Goal: Navigation & Orientation: Find specific page/section

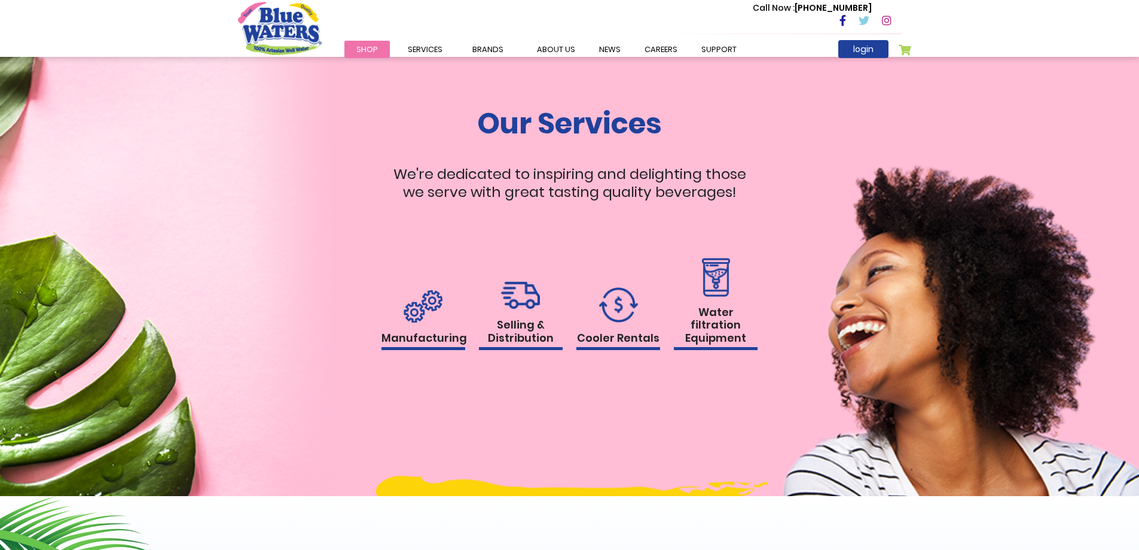
scroll to position [1136, 0]
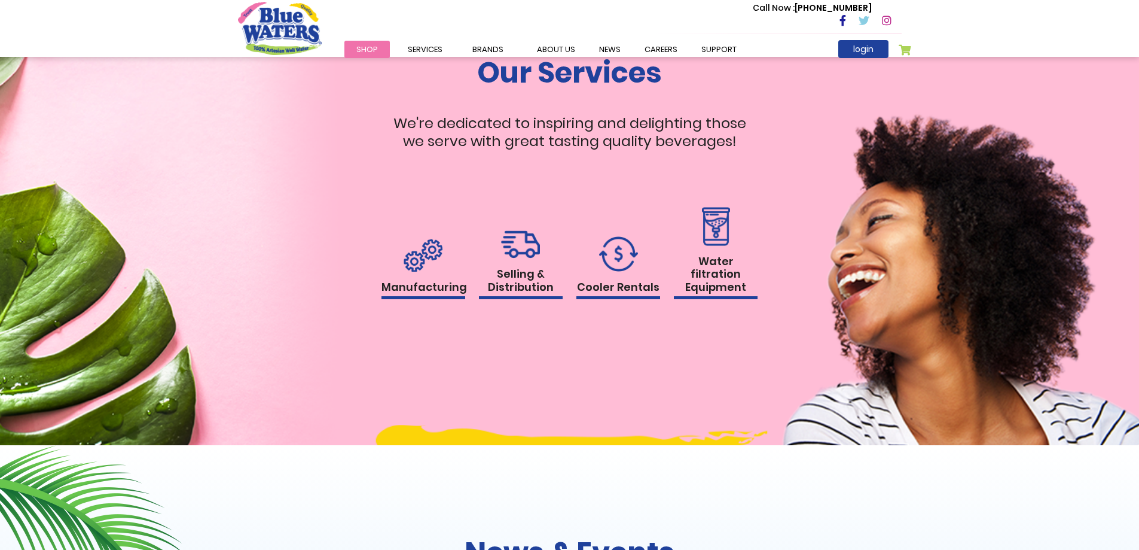
click at [728, 288] on h1 "Water filtration Equipment" at bounding box center [716, 277] width 84 height 45
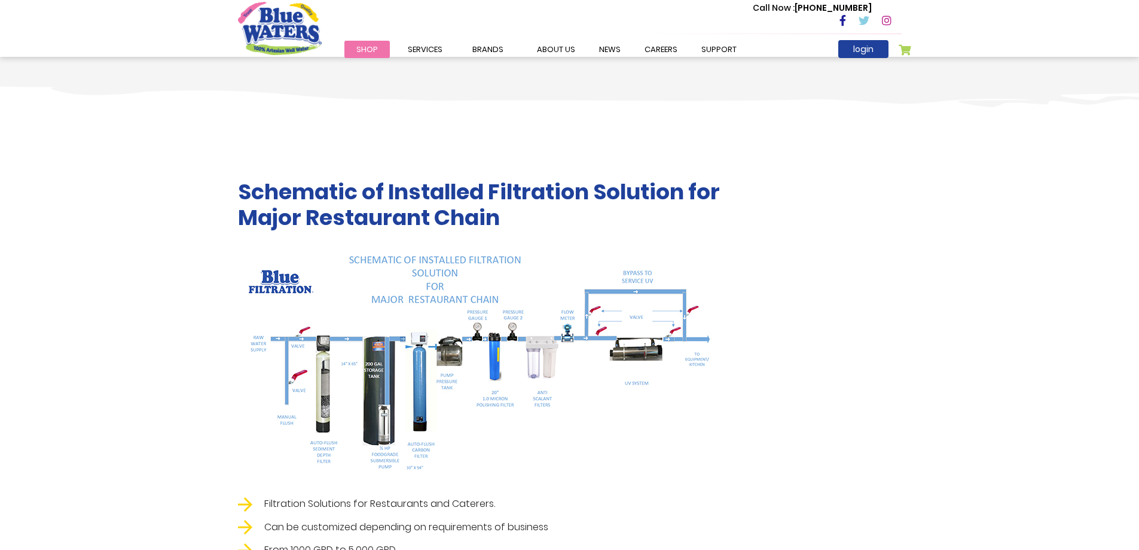
scroll to position [1545, 0]
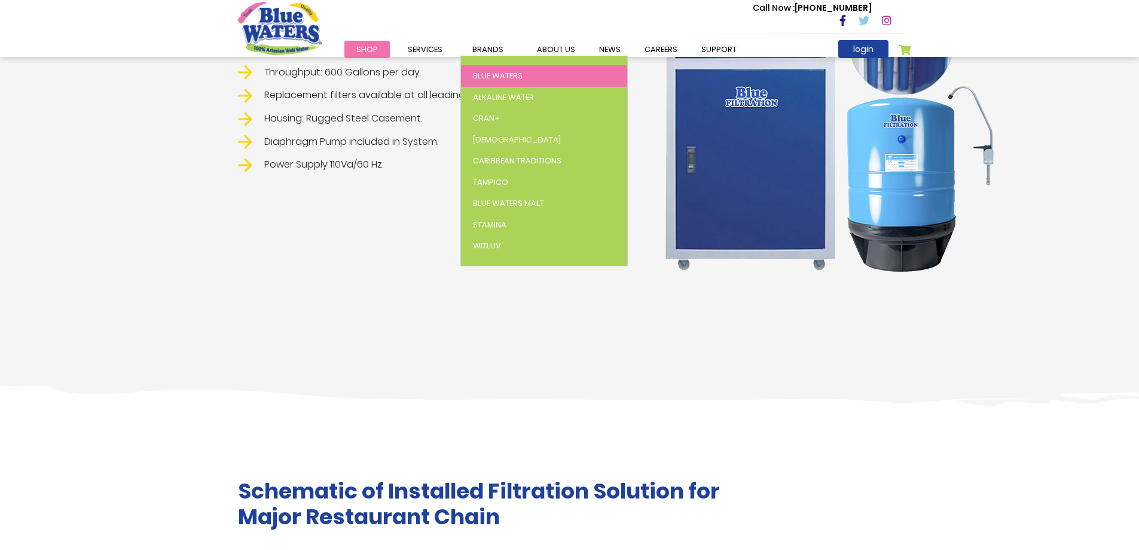
click at [501, 74] on span "Blue Waters" at bounding box center [498, 75] width 50 height 11
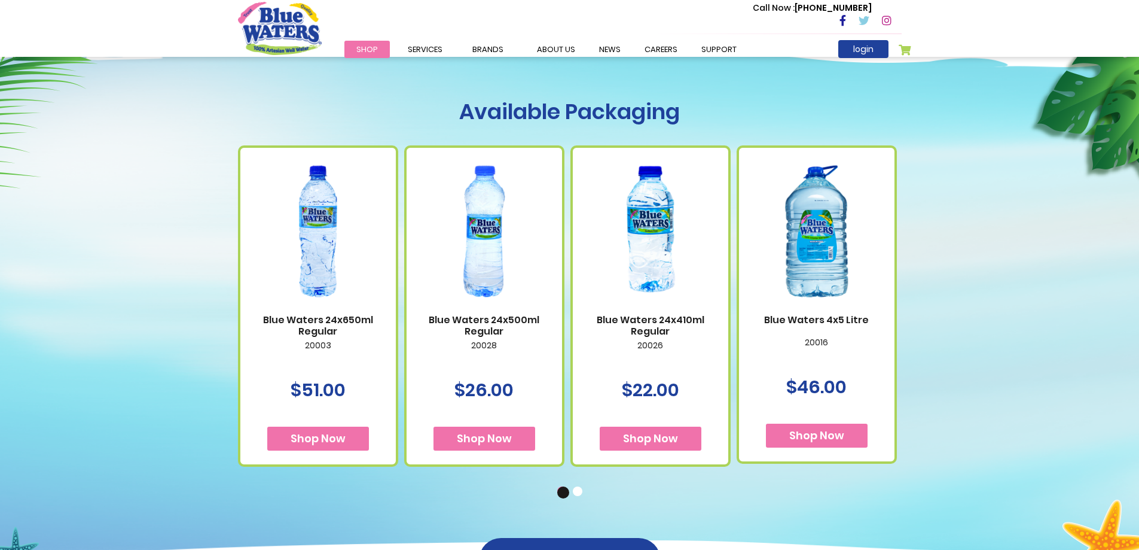
scroll to position [598, 0]
